Goal: Task Accomplishment & Management: Manage account settings

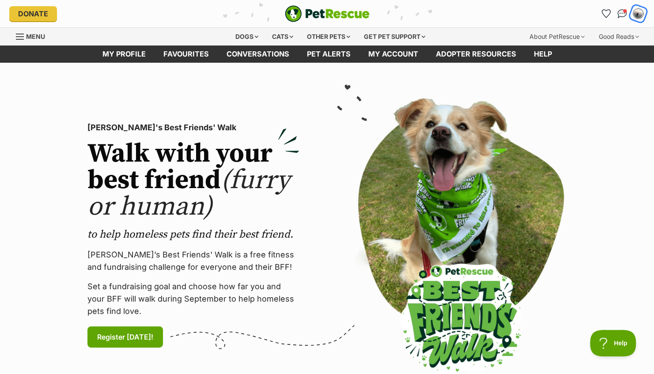
click at [637, 13] on img "My account" at bounding box center [637, 13] width 11 height 11
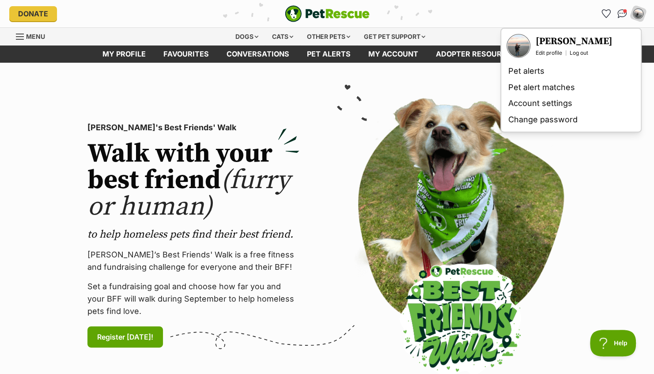
click at [555, 40] on h3 "[PERSON_NAME]" at bounding box center [573, 41] width 77 height 12
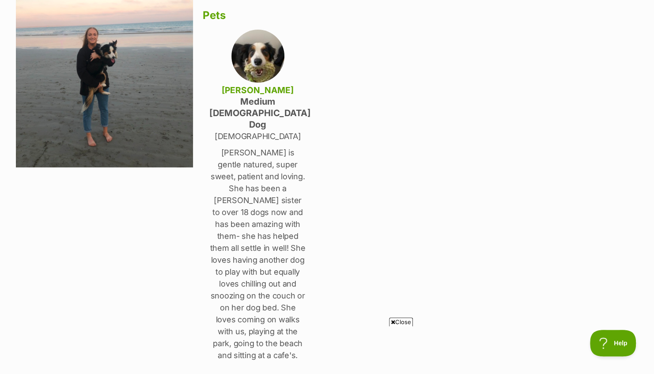
click at [248, 147] on p "[PERSON_NAME] is gentle natured, super sweet, patient and loving. She has been …" at bounding box center [257, 254] width 97 height 214
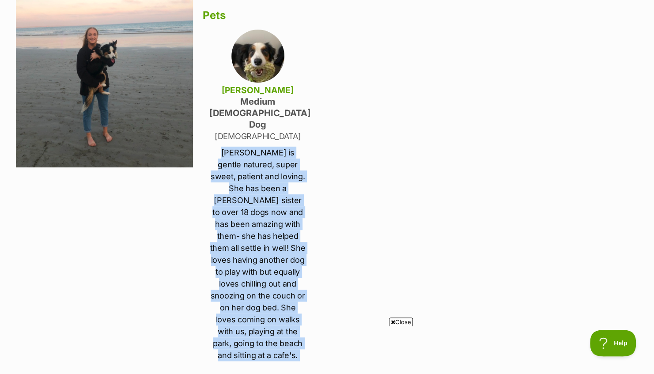
click at [248, 147] on p "[PERSON_NAME] is gentle natured, super sweet, patient and loving. She has been …" at bounding box center [257, 254] width 97 height 214
click at [247, 147] on p "[PERSON_NAME] is gentle natured, super sweet, patient and loving. She has been …" at bounding box center [257, 254] width 97 height 214
drag, startPoint x: 247, startPoint y: 132, endPoint x: 316, endPoint y: 154, distance: 72.2
click at [316, 154] on div "[PERSON_NAME] [PERSON_NAME][GEOGRAPHIC_DATA], [GEOGRAPHIC_DATA] Household 2 Adu…" at bounding box center [421, 202] width 436 height 542
click at [261, 180] on p "Bailey is gentle natured, super sweet, patient and loving. She has been a foste…" at bounding box center [257, 254] width 97 height 214
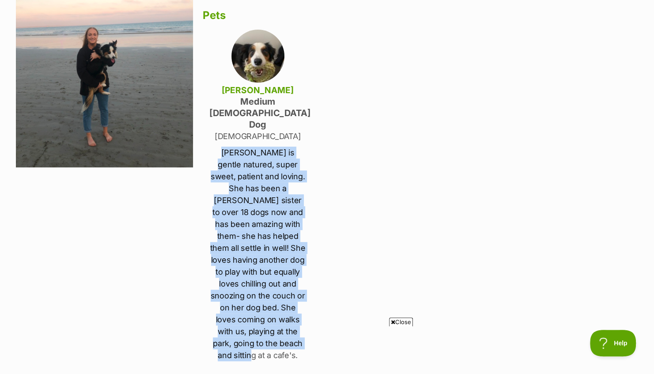
drag, startPoint x: 216, startPoint y: 130, endPoint x: 287, endPoint y: 323, distance: 206.3
click at [287, 323] on p "Bailey is gentle natured, super sweet, patient and loving. She has been a foste…" at bounding box center [257, 254] width 97 height 214
drag, startPoint x: 287, startPoint y: 323, endPoint x: 262, endPoint y: 252, distance: 76.2
copy p "Bailey is gentle natured, super sweet, patient and loving. She has been a foste…"
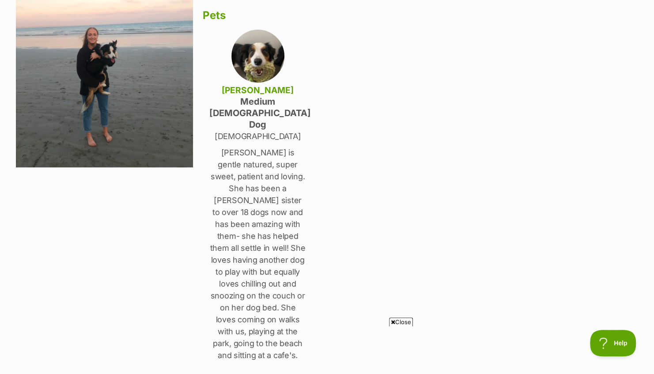
click at [317, 154] on div "Emma Hatton Clifton Springs, Victoria Household 2 Adults Has no children Pets B…" at bounding box center [421, 202] width 436 height 542
